Goal: Task Accomplishment & Management: Manage account settings

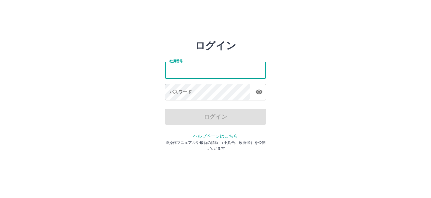
click at [199, 76] on input "社員番号" at bounding box center [215, 70] width 101 height 17
type input "*******"
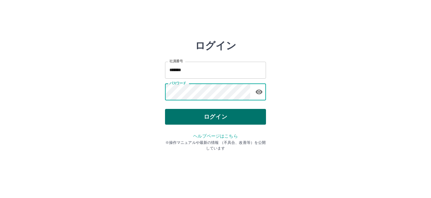
click at [205, 113] on button "ログイン" at bounding box center [215, 117] width 101 height 16
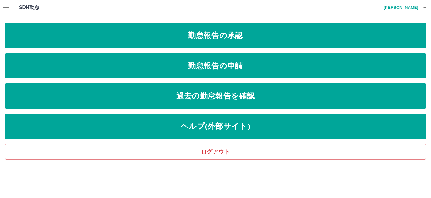
click at [9, 9] on icon "button" at bounding box center [6, 8] width 6 height 4
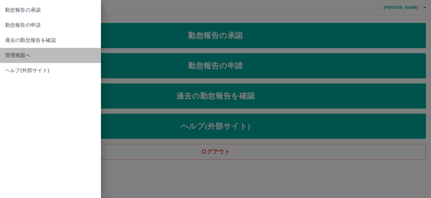
click at [19, 57] on span "管理画面へ" at bounding box center [50, 56] width 91 height 8
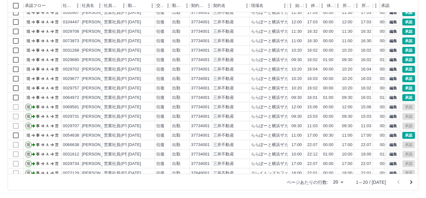
scroll to position [33, 0]
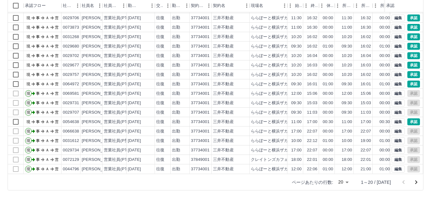
click at [346, 182] on body "SDH勤怠 徳川　弥生 勤務実績承認 前月 2025年08月 次月 今月 月選択 承認モード 削除モード 一括承認 列一覧 0 フィルター 行間隔 エクスポー…" at bounding box center [215, 65] width 431 height 267
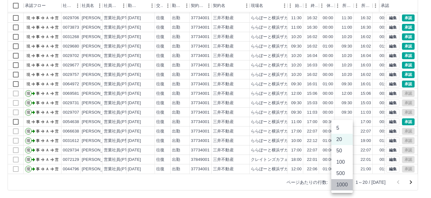
click at [346, 186] on li "1000" at bounding box center [341, 185] width 21 height 11
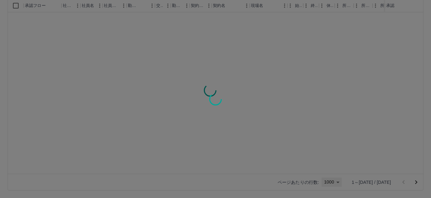
type input "****"
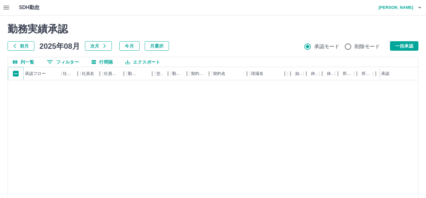
scroll to position [0, 0]
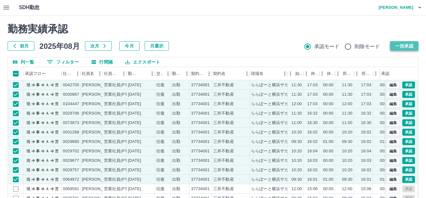
click at [406, 45] on button "一括承認" at bounding box center [404, 45] width 28 height 9
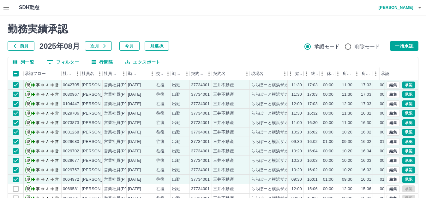
scroll to position [63, 0]
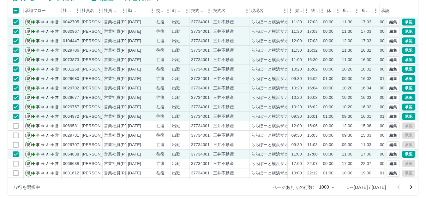
click at [419, 8] on div "勤務実績承認 前月 2025年08月 次月 今月 月選択 承認モード 削除モード 一括承認 列一覧 フィルター 行間隔 エクスポート 承認フロー 社員番号 社…" at bounding box center [213, 77] width 426 height 251
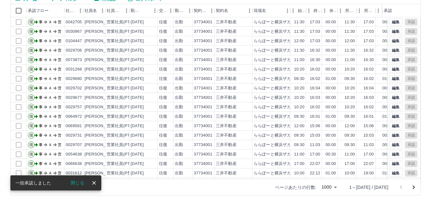
scroll to position [0, 0]
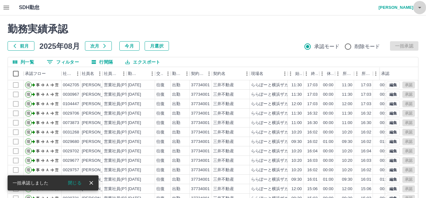
click at [419, 8] on icon "button" at bounding box center [419, 8] width 3 height 2
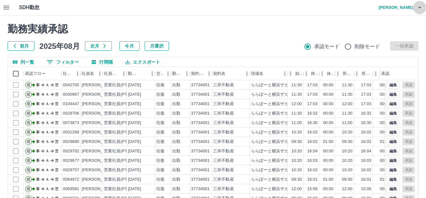
click at [420, 8] on icon "button" at bounding box center [419, 8] width 3 height 2
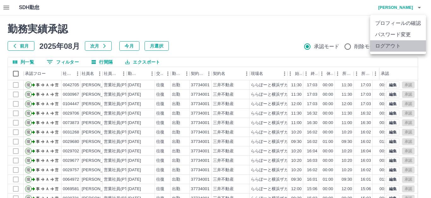
click at [389, 43] on li "ログアウト" at bounding box center [398, 45] width 56 height 11
